Goal: Task Accomplishment & Management: Manage account settings

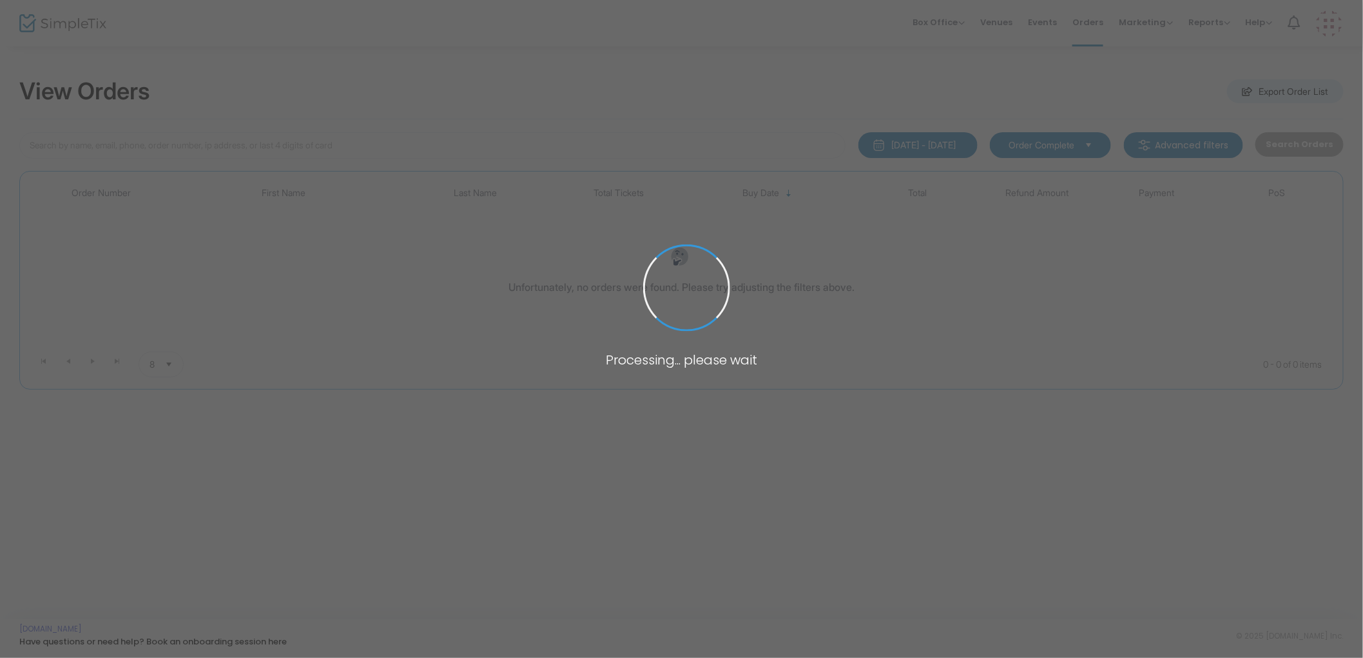
type input "Bath"
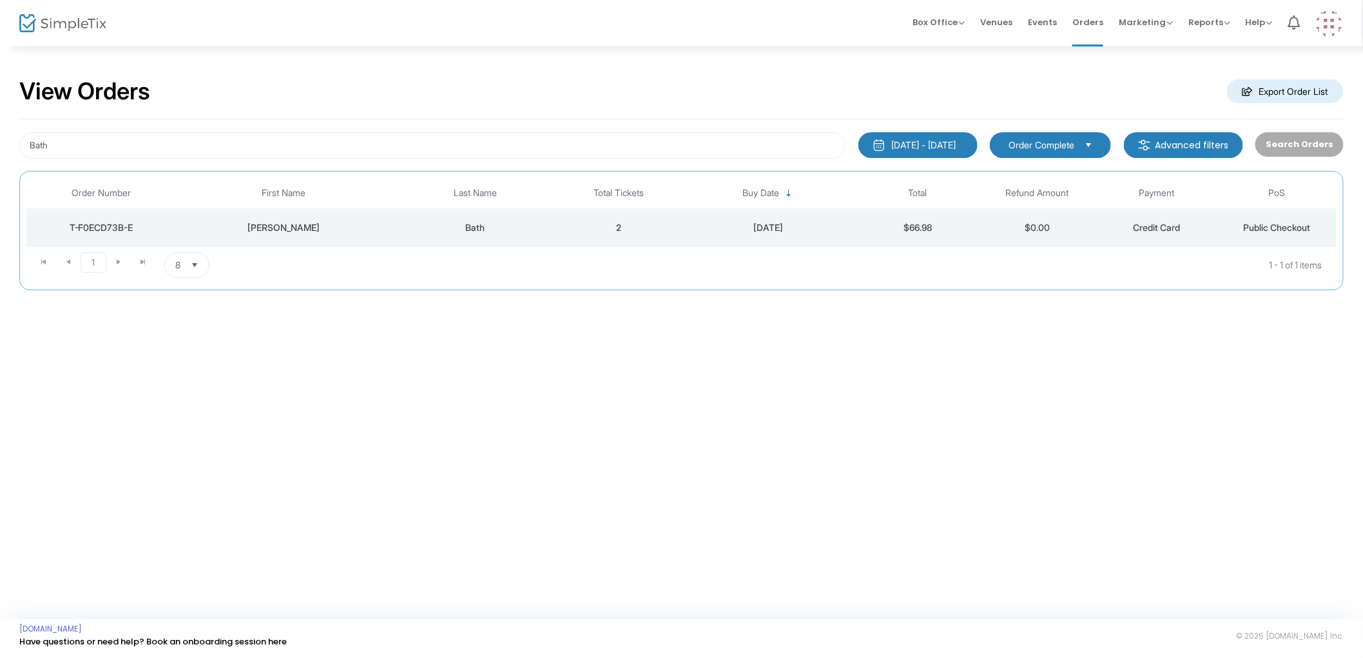
click at [395, 226] on div "Bath" at bounding box center [475, 227] width 161 height 13
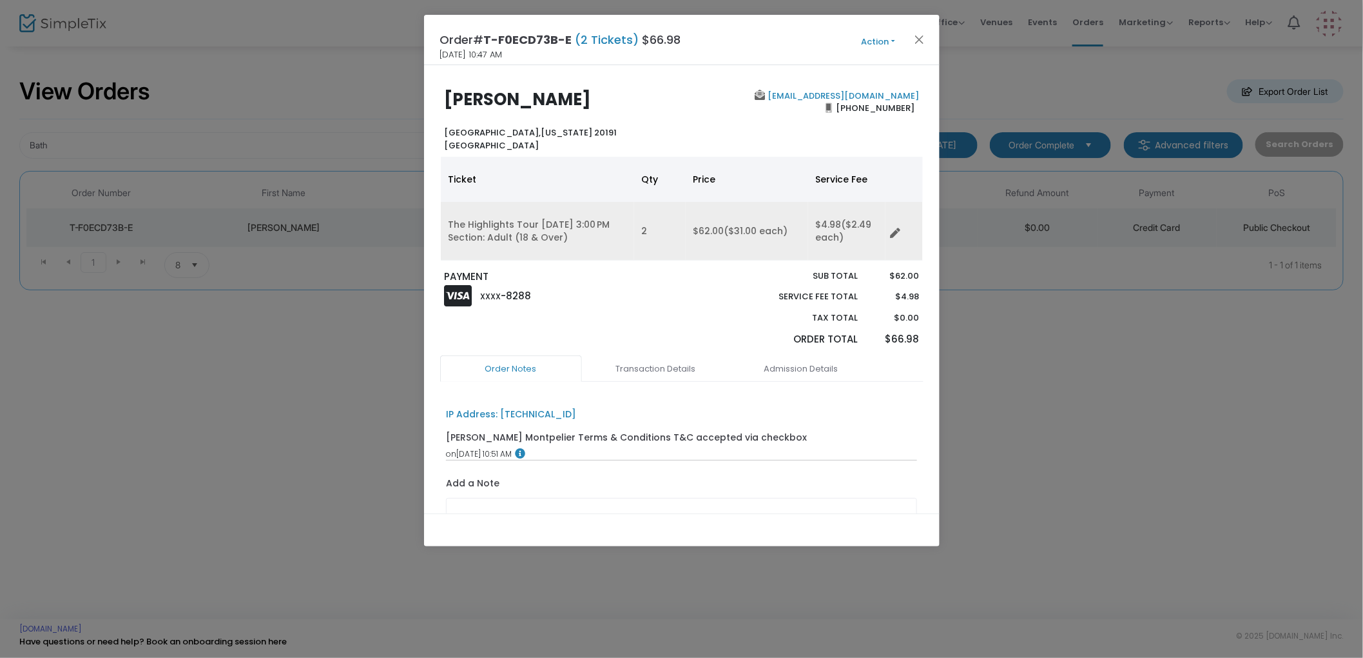
click at [893, 235] on icon "Data table" at bounding box center [896, 233] width 10 height 10
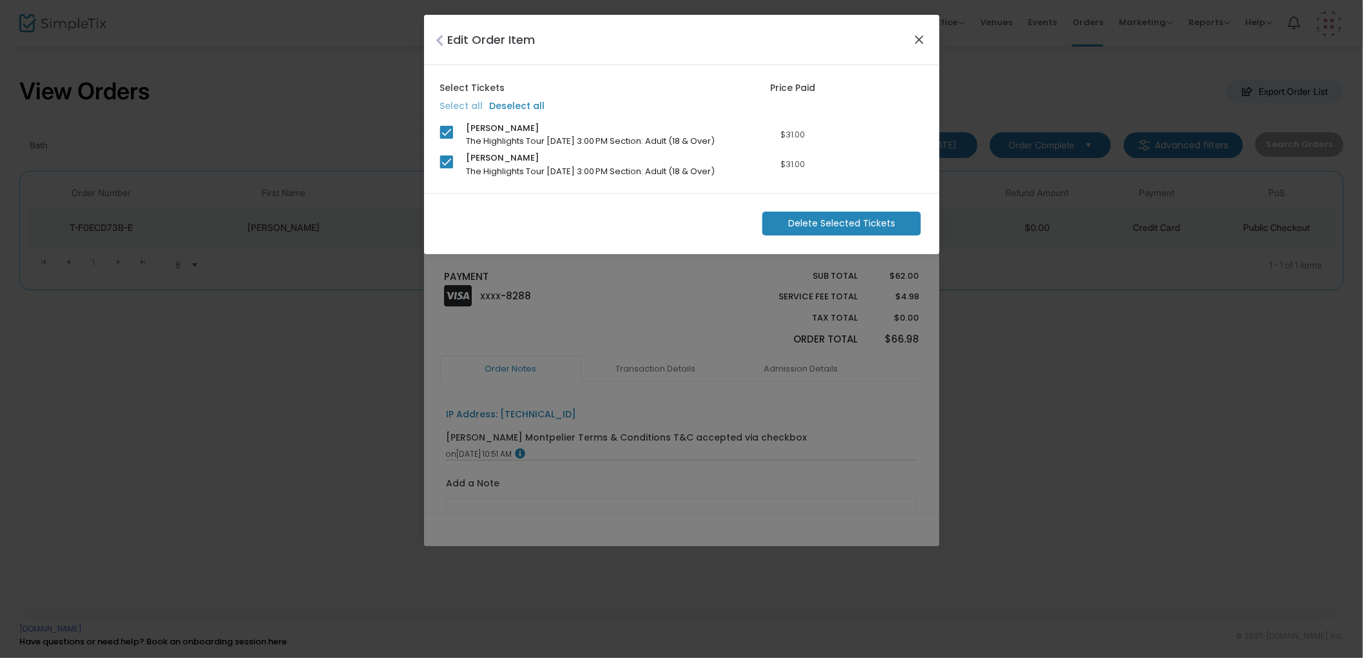
click at [917, 46] on button "Close" at bounding box center [919, 39] width 17 height 17
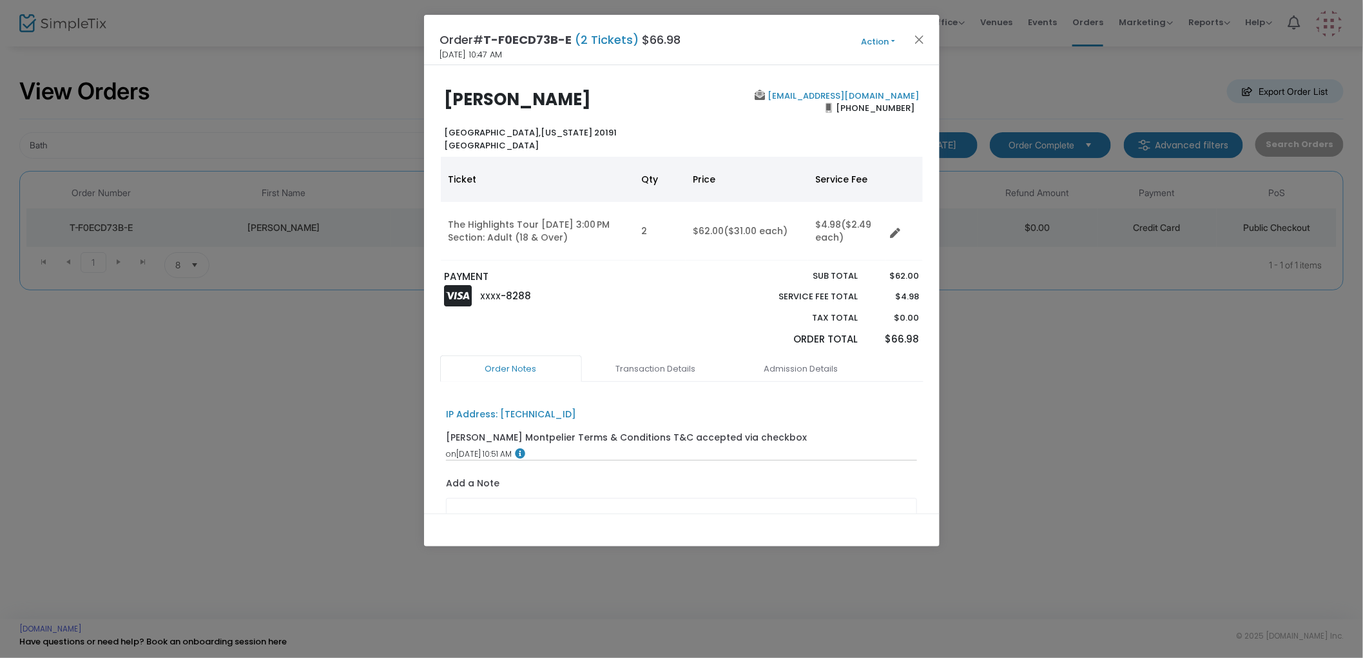
click at [874, 44] on button "Action" at bounding box center [878, 42] width 77 height 14
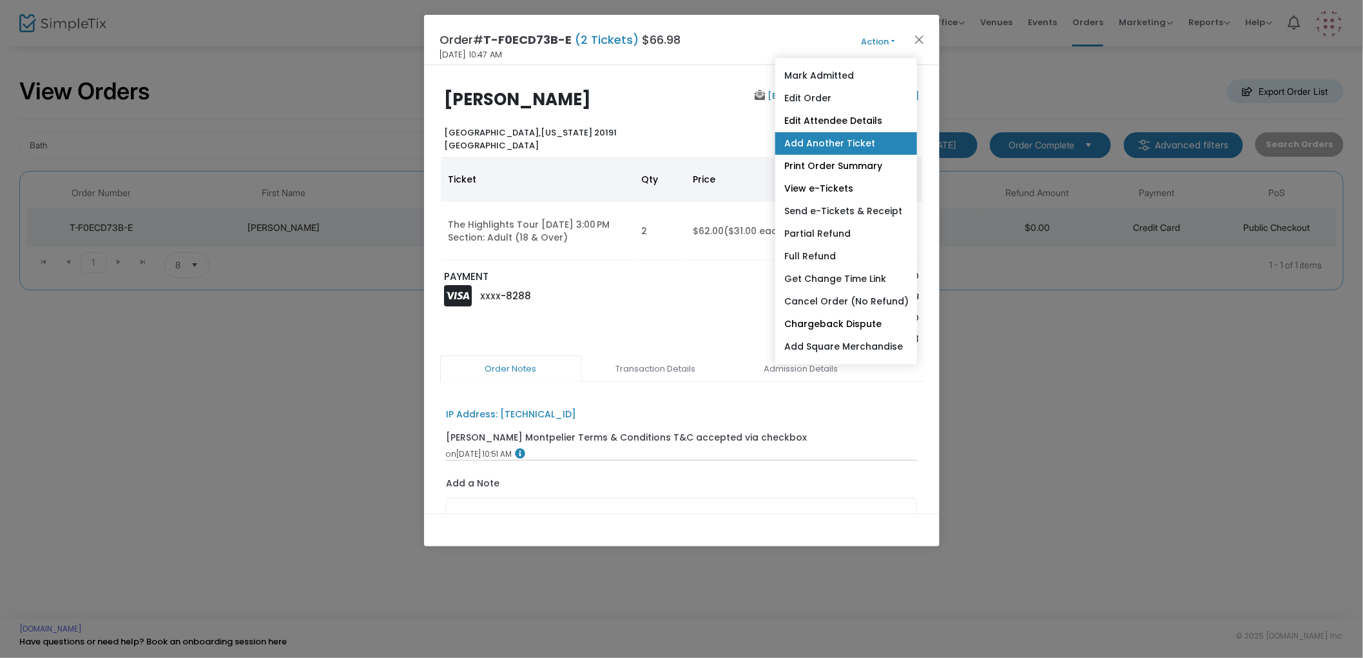
click at [821, 138] on link "Add Another Ticket" at bounding box center [847, 143] width 142 height 23
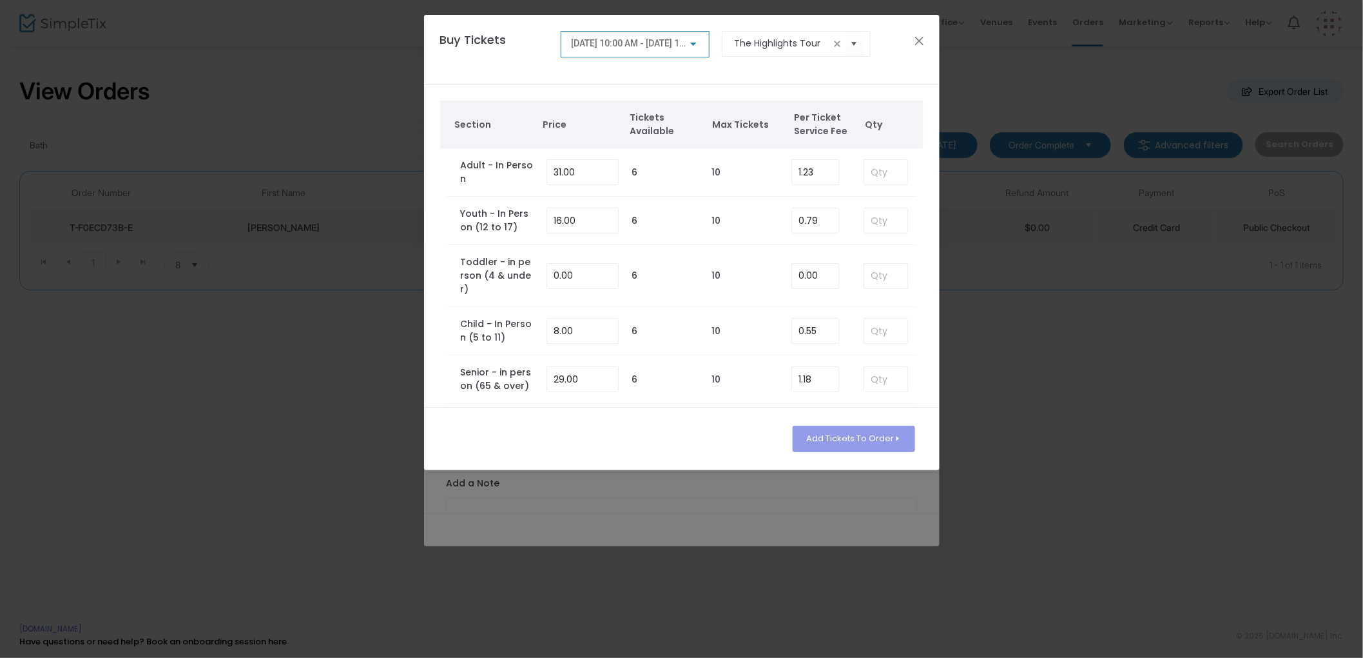
click at [648, 46] on span "[DATE] 10:00 AM - [DATE] 11:00 AM" at bounding box center [642, 43] width 142 height 10
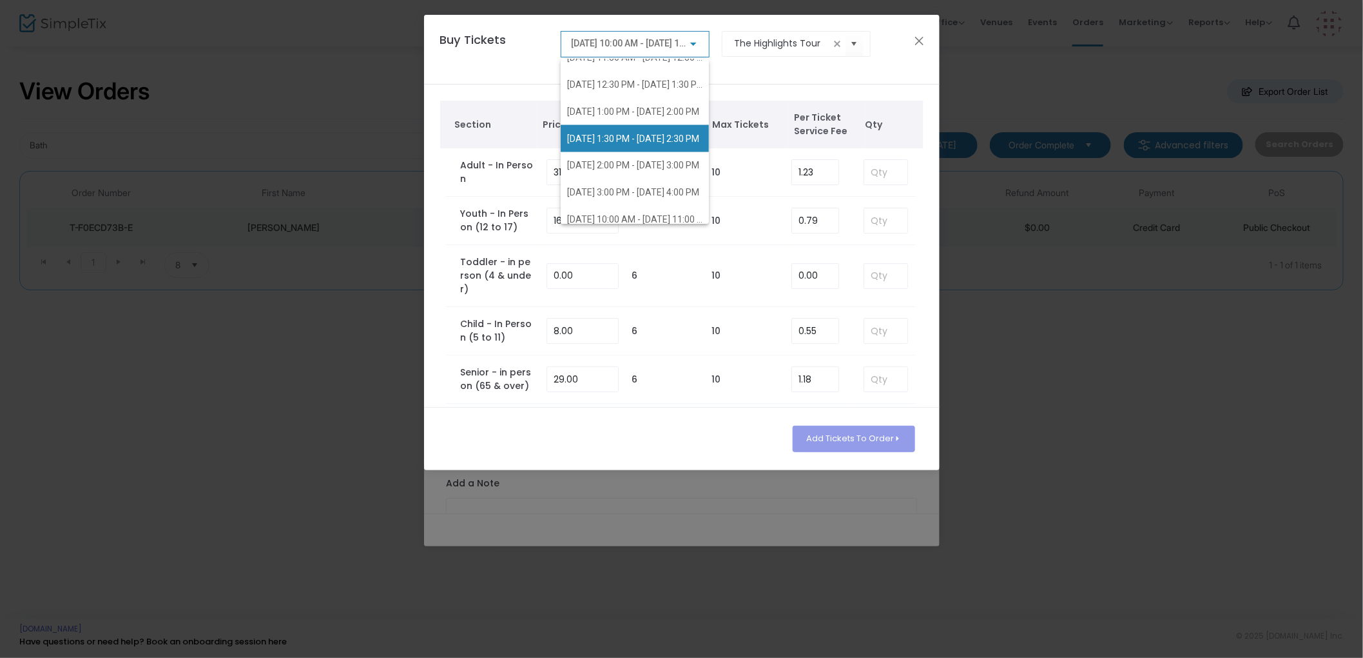
scroll to position [1146, 0]
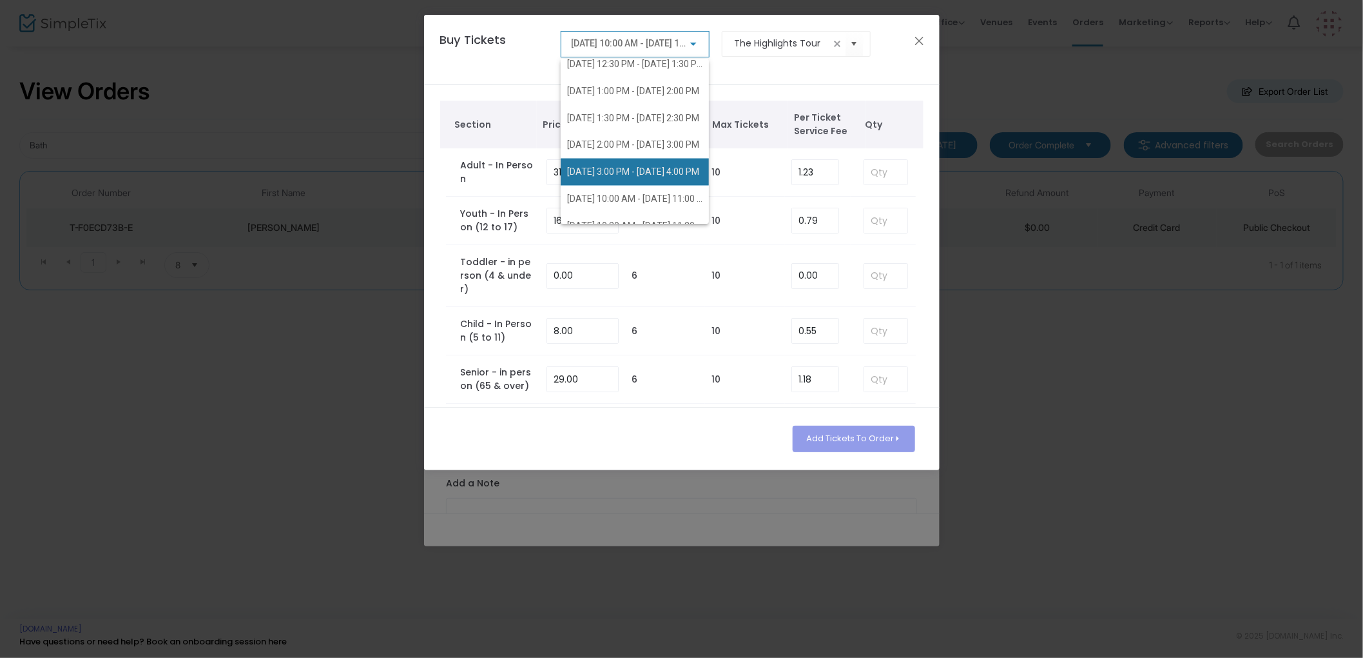
click at [649, 167] on span "[DATE] 3:00 PM - [DATE] 4:00 PM" at bounding box center [633, 172] width 132 height 10
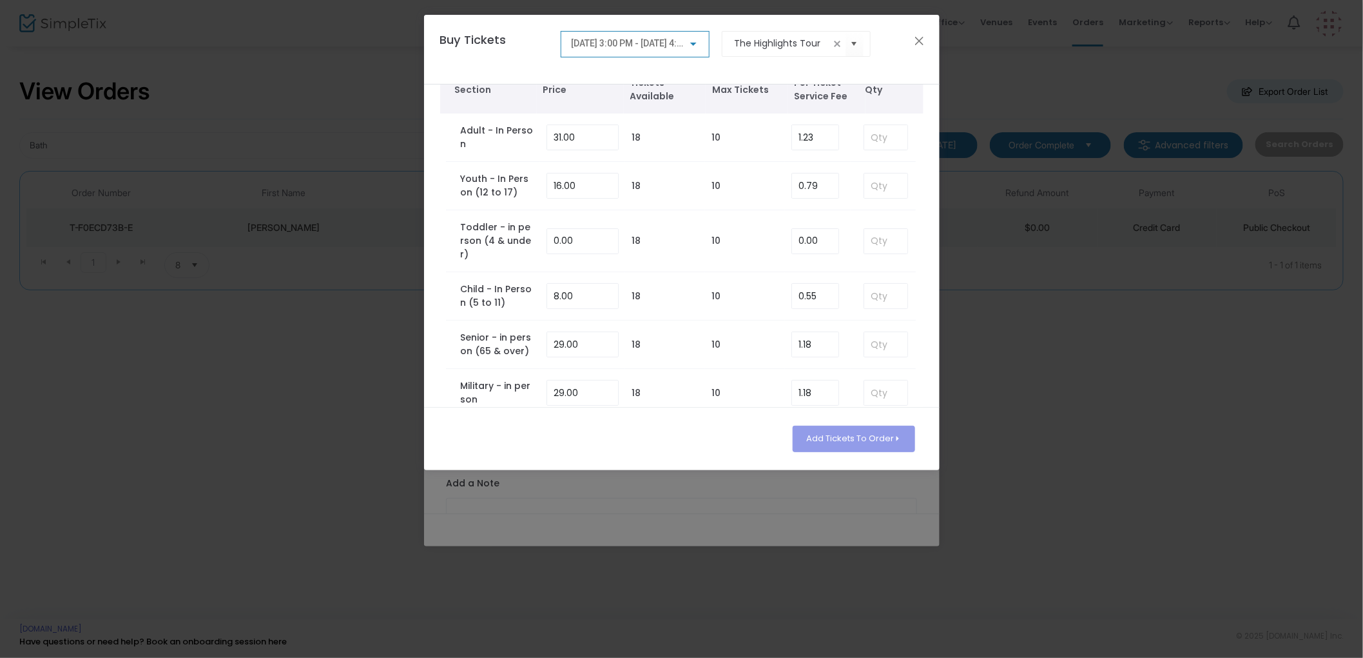
scroll to position [0, 0]
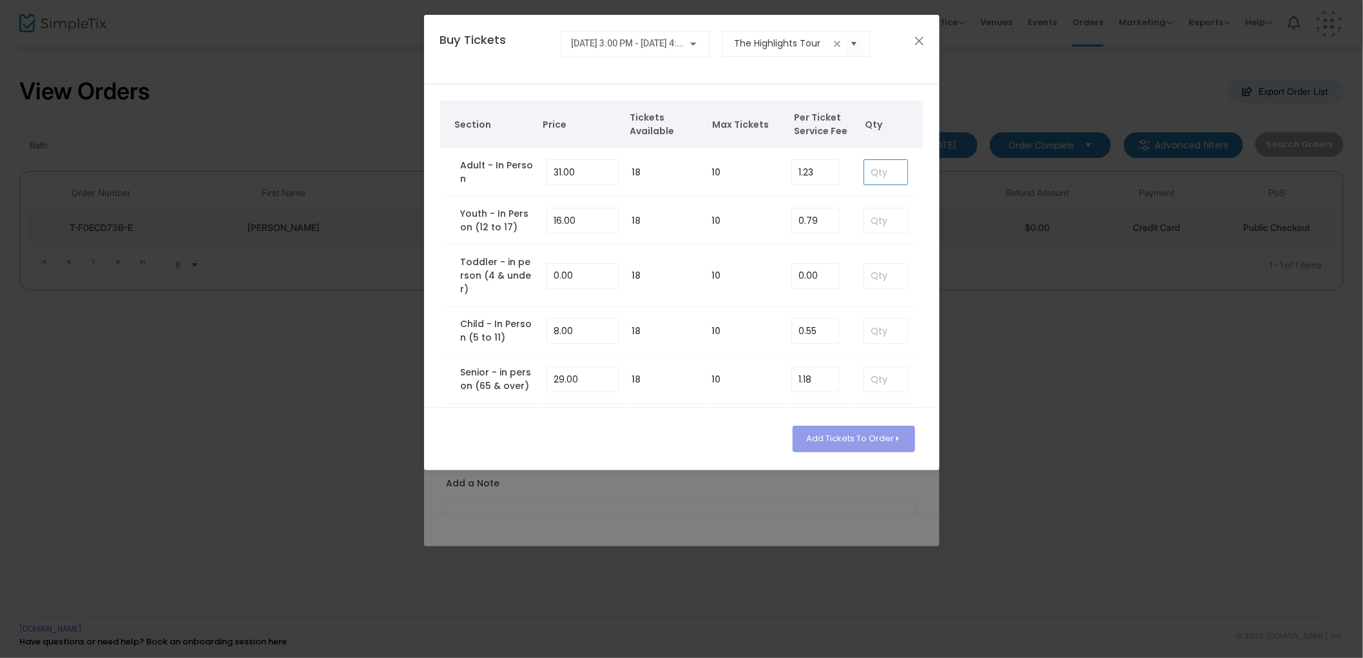
click at [868, 174] on input at bounding box center [886, 172] width 43 height 24
type input "2"
click at [868, 433] on button "Add Tickets To Order" at bounding box center [854, 438] width 122 height 26
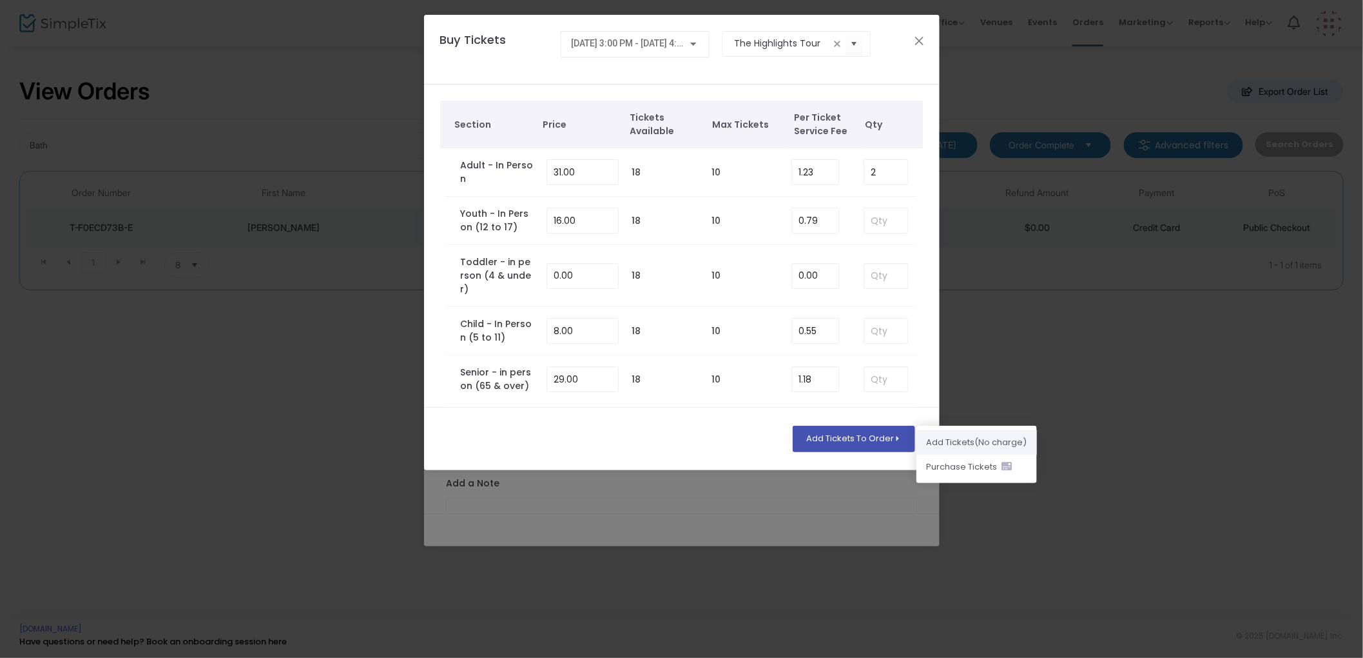
click at [959, 443] on li "Add Ticket s (No charge)" at bounding box center [977, 442] width 121 height 24
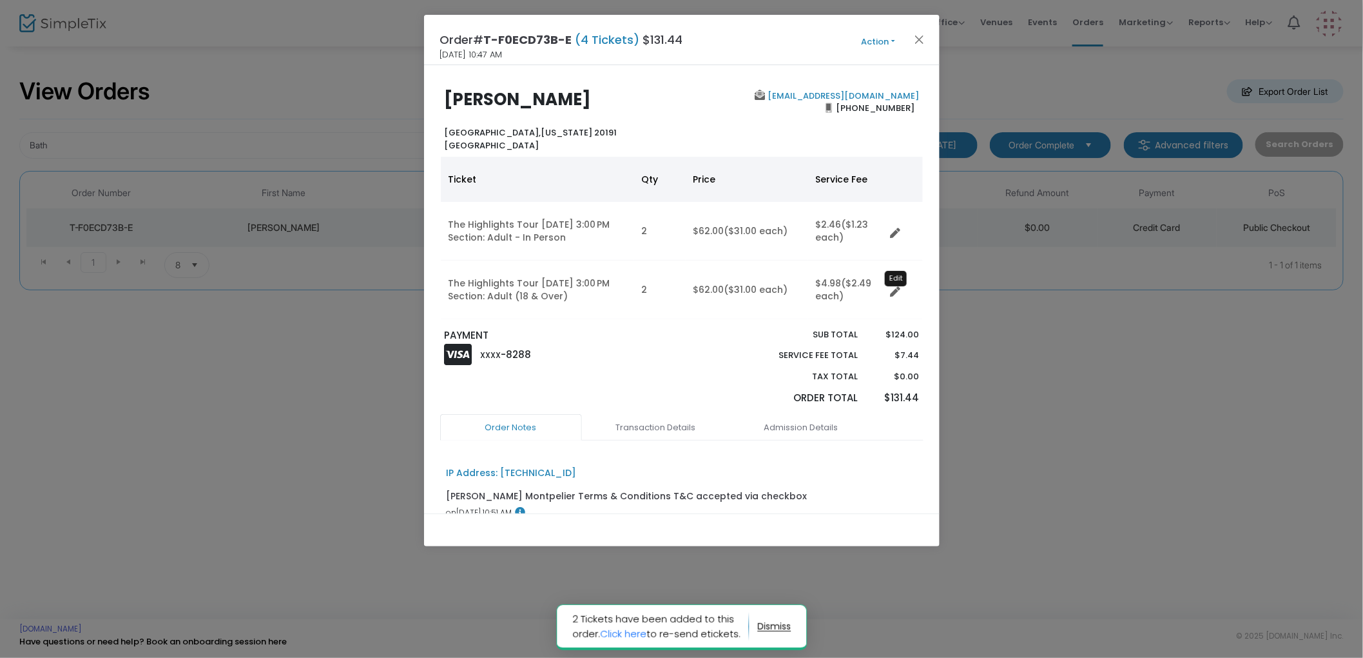
click at [894, 293] on icon "Data table" at bounding box center [896, 292] width 10 height 10
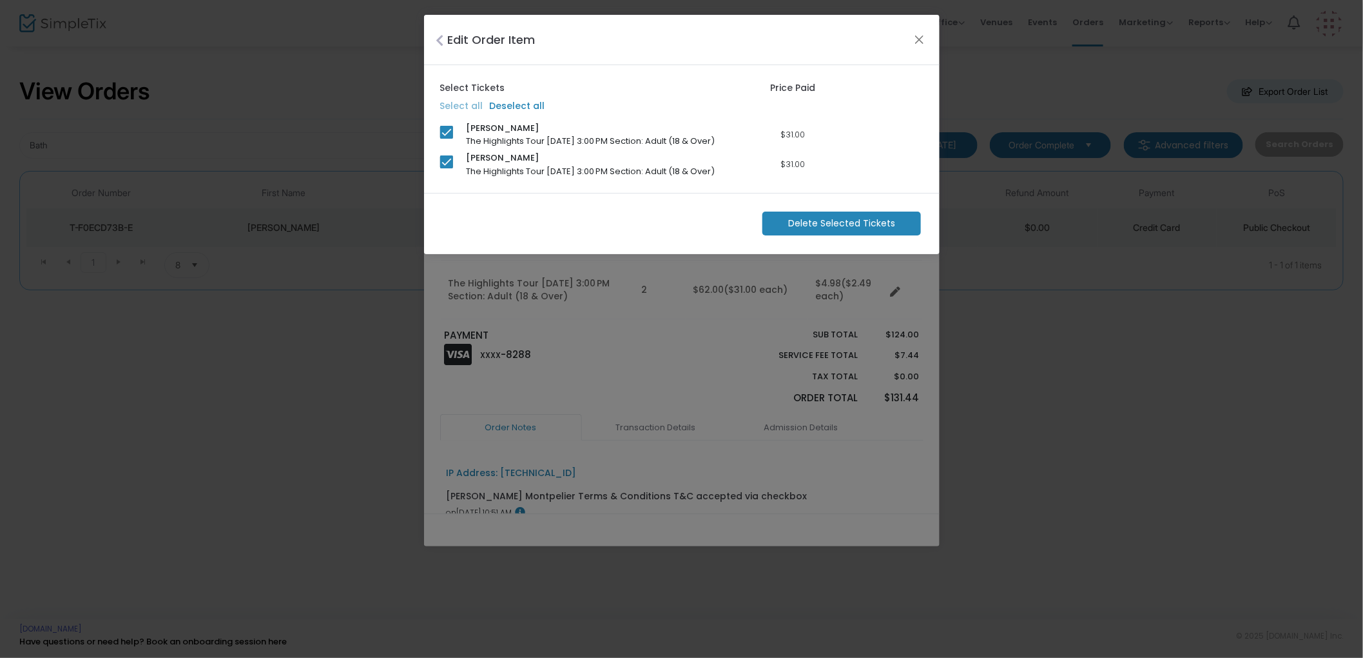
click at [791, 219] on m-button "Delete Selected Tickets" at bounding box center [842, 223] width 159 height 24
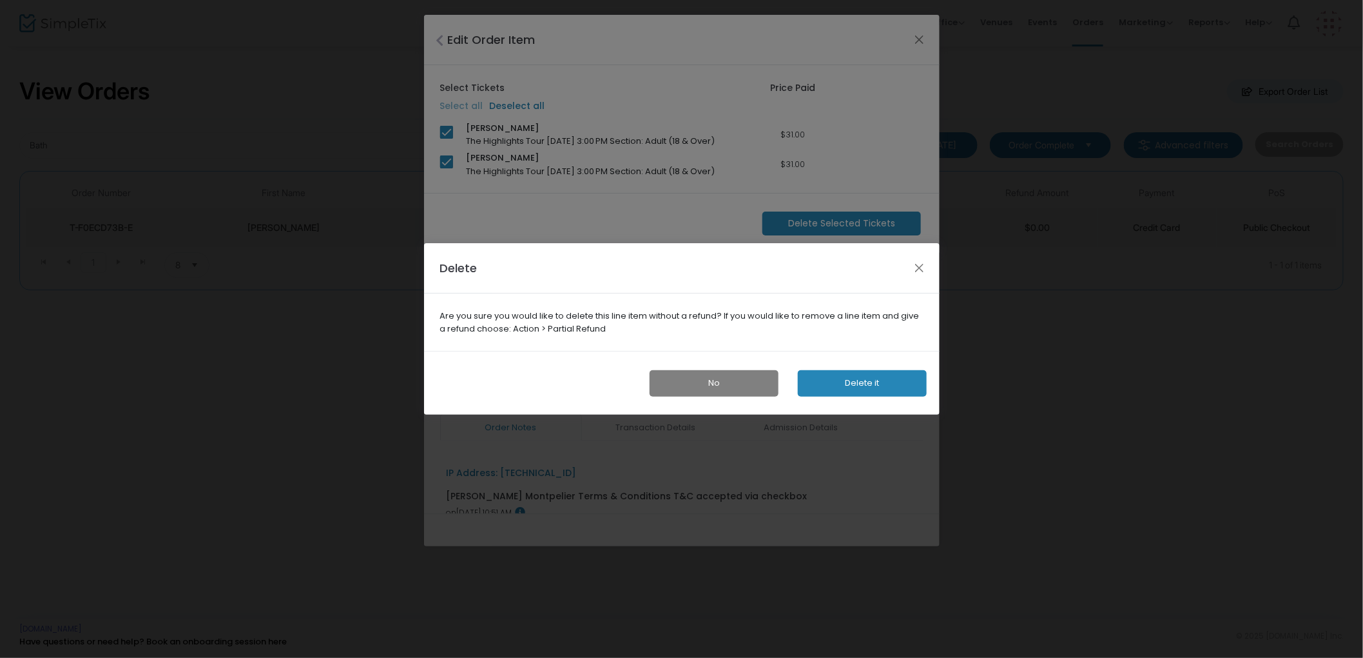
click at [863, 378] on button "Delete it" at bounding box center [862, 383] width 129 height 26
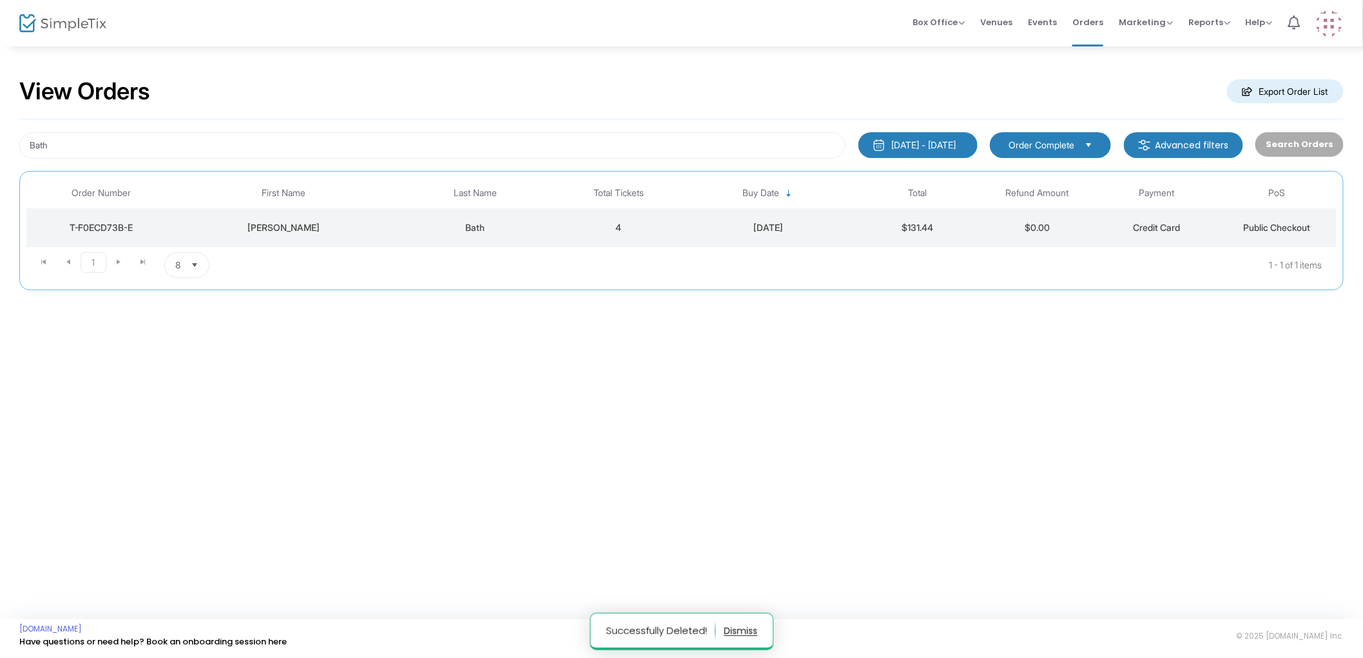
click at [682, 228] on div "[DATE]" at bounding box center [768, 227] width 173 height 13
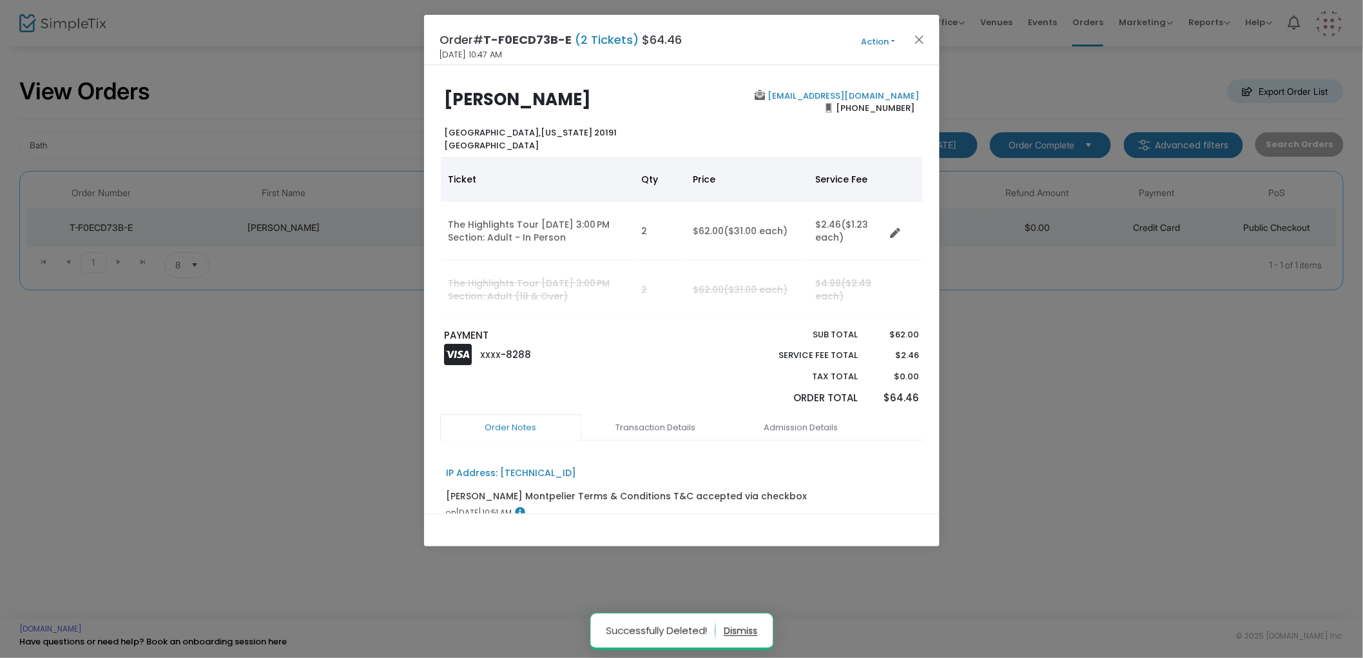
click at [872, 45] on button "Action" at bounding box center [878, 42] width 77 height 14
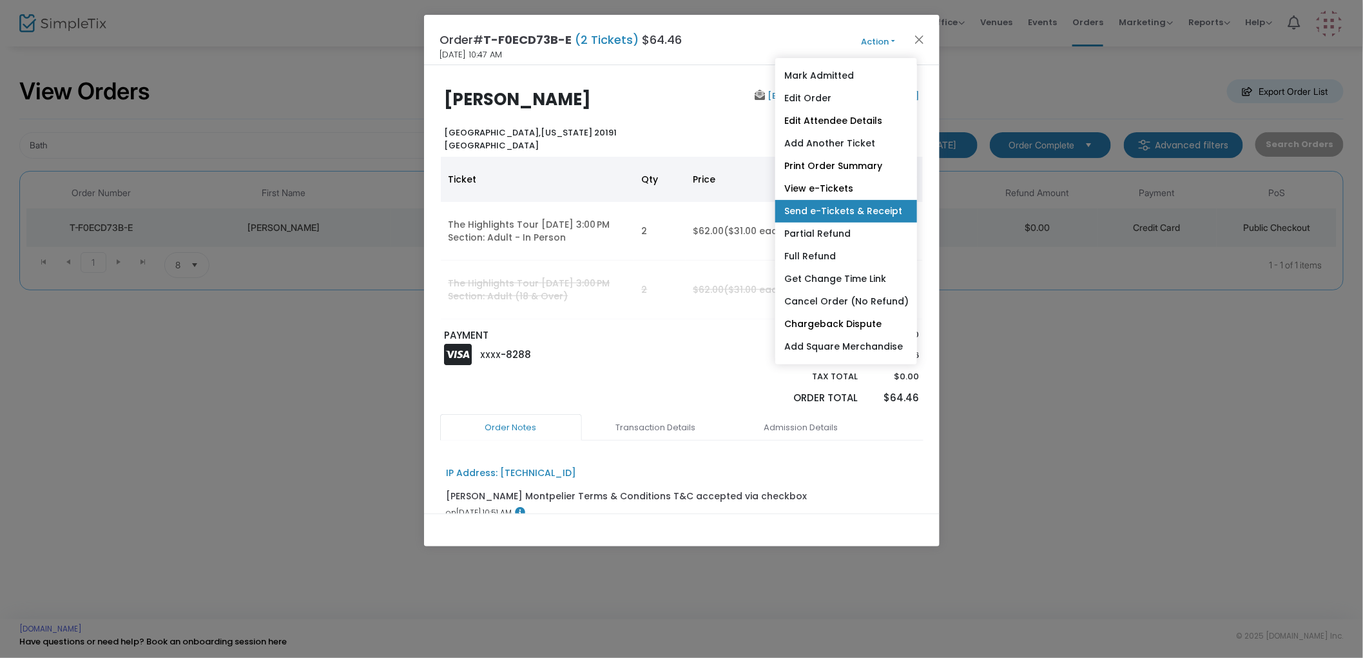
click at [830, 213] on link "Send e-Tickets & Receipt" at bounding box center [847, 211] width 142 height 23
type input "[EMAIL_ADDRESS][DOMAIN_NAME]"
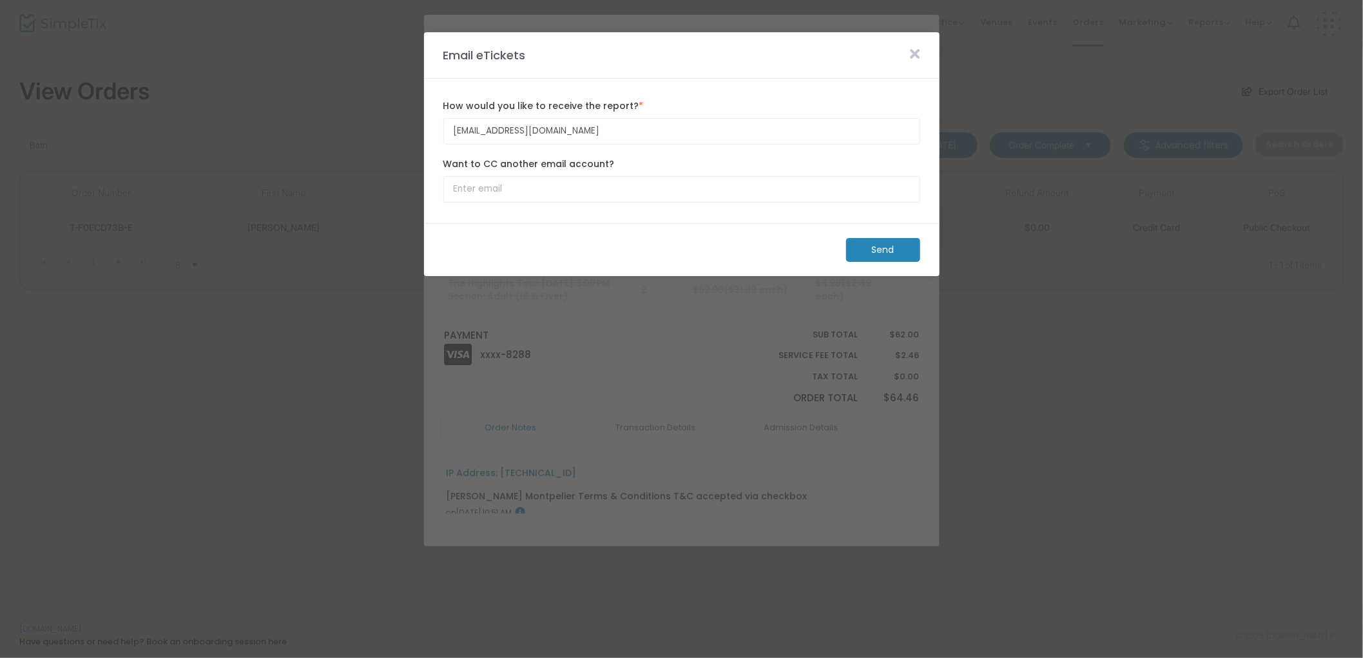
click at [886, 255] on m-button "Send" at bounding box center [883, 250] width 74 height 24
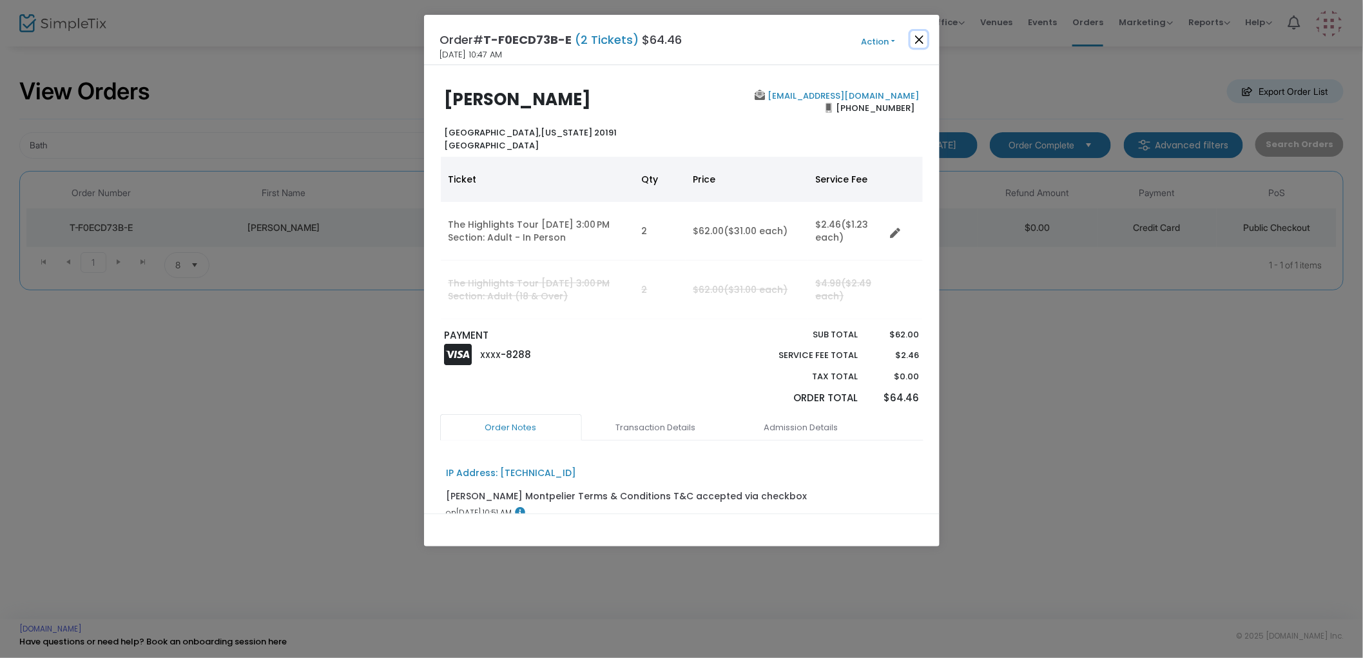
click at [918, 37] on button "Close" at bounding box center [919, 39] width 17 height 17
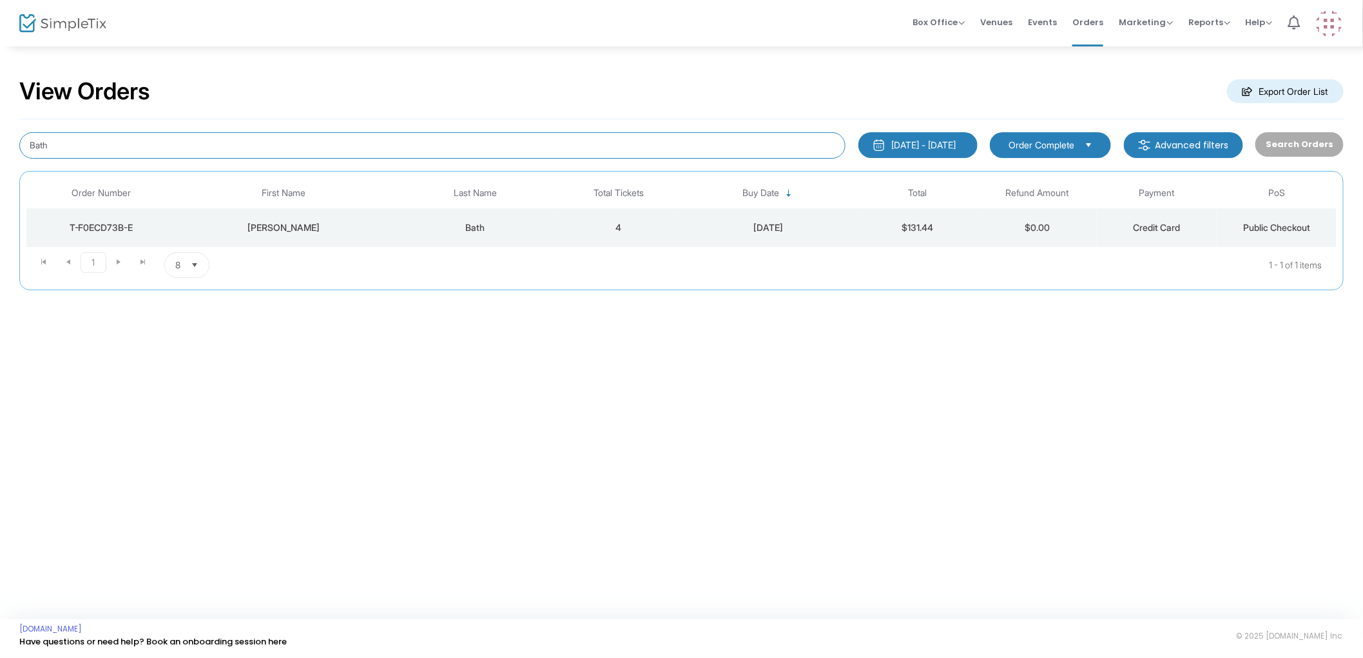
drag, startPoint x: 244, startPoint y: 150, endPoint x: -2, endPoint y: 137, distance: 245.9
click at [0, 137] on html "Processing... please wait Box Office Sell Tickets Bookings Sell Season Pass Ven…" at bounding box center [681, 329] width 1363 height 658
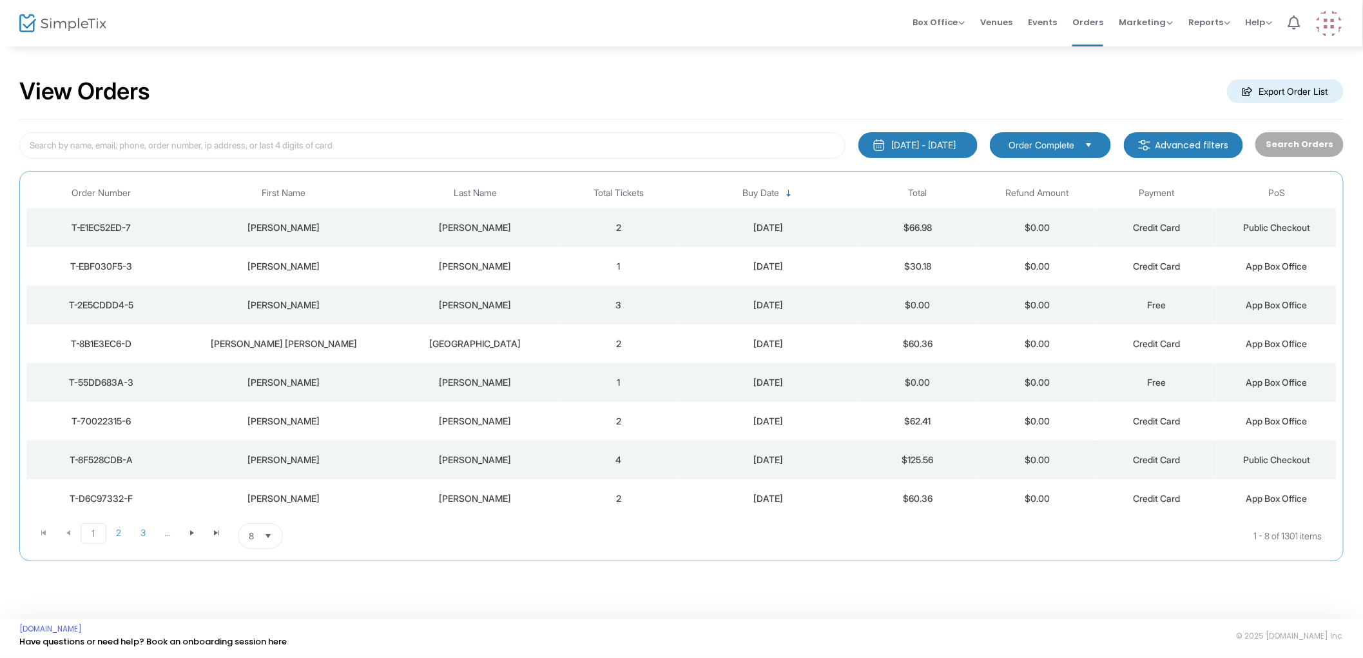
click at [1188, 147] on m-button "Advanced filters" at bounding box center [1183, 145] width 119 height 26
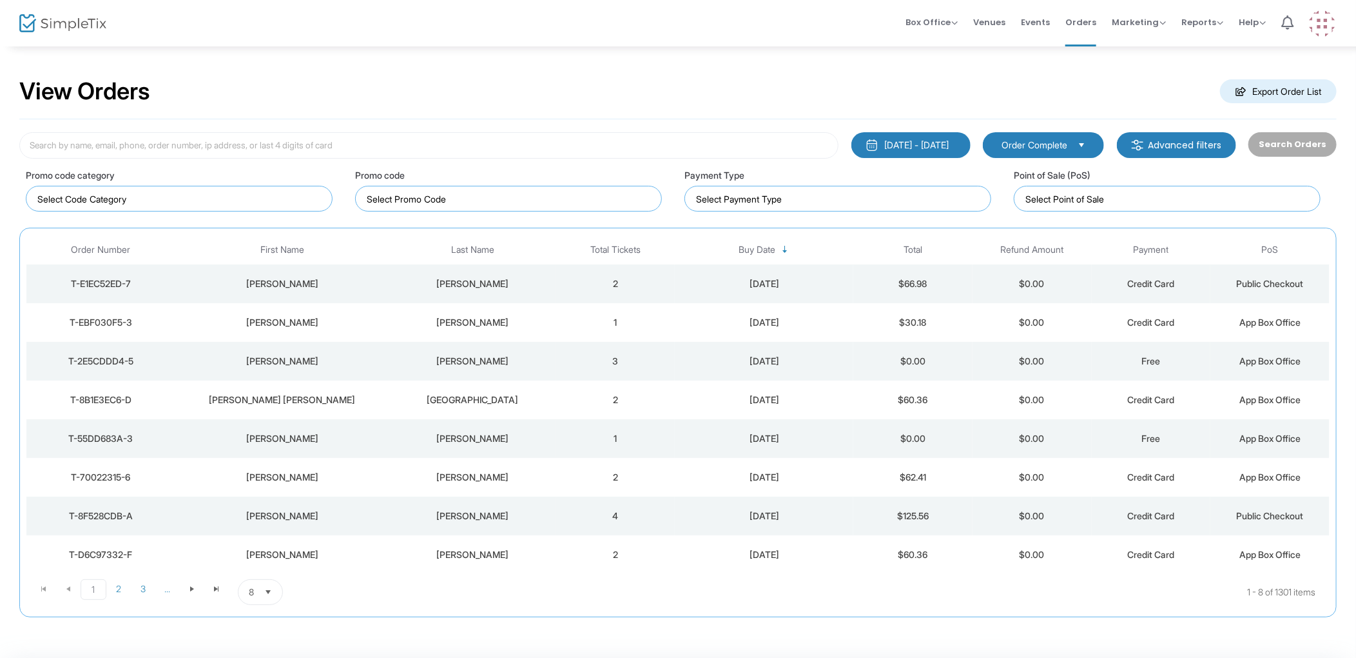
drag, startPoint x: 1167, startPoint y: 151, endPoint x: 1091, endPoint y: 128, distance: 79.7
click at [1166, 151] on m-button "Advanced filters" at bounding box center [1176, 145] width 119 height 26
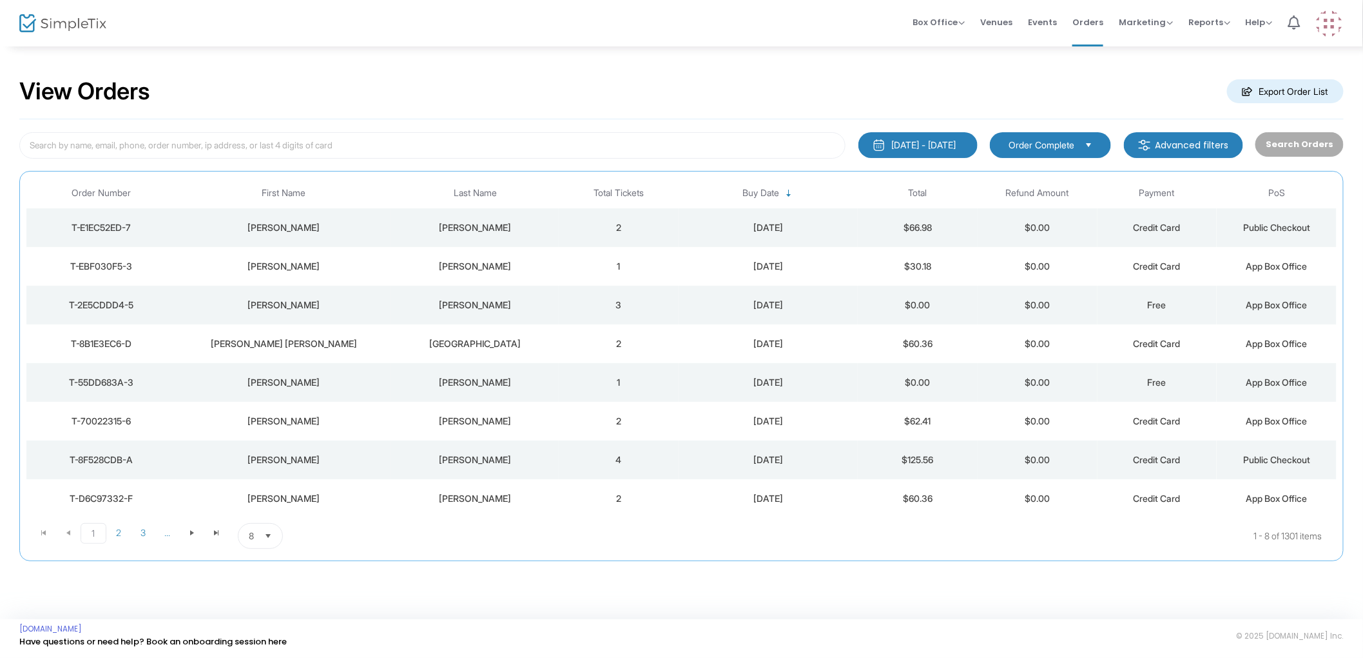
click at [481, 108] on div "View Orders Export Order List" at bounding box center [681, 91] width 1325 height 55
